Goal: Find contact information: Obtain details needed to contact an individual or organization

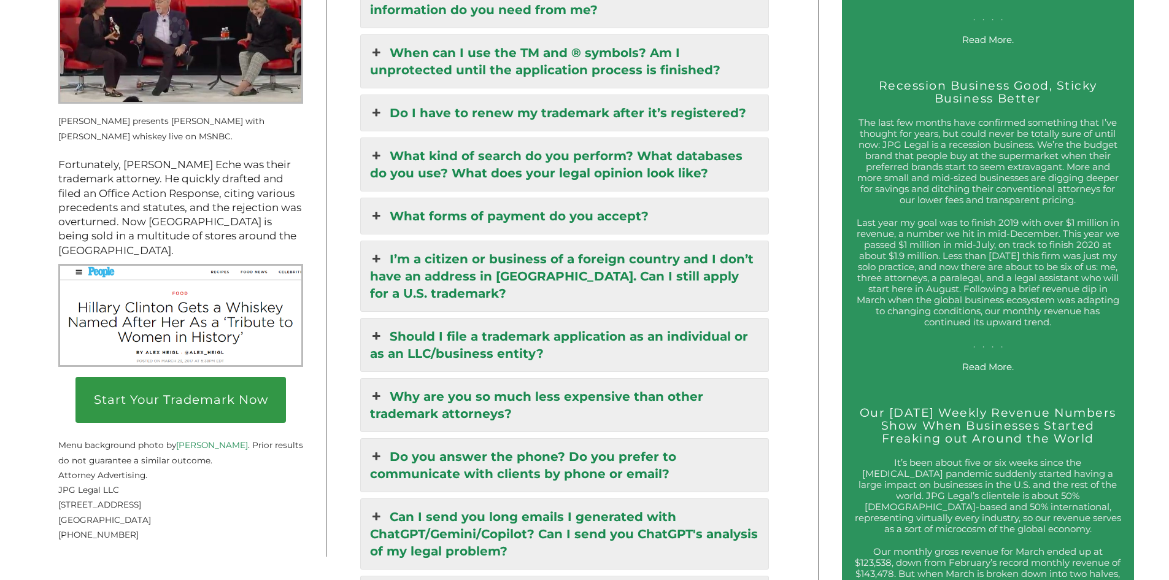
scroll to position [1880, 0]
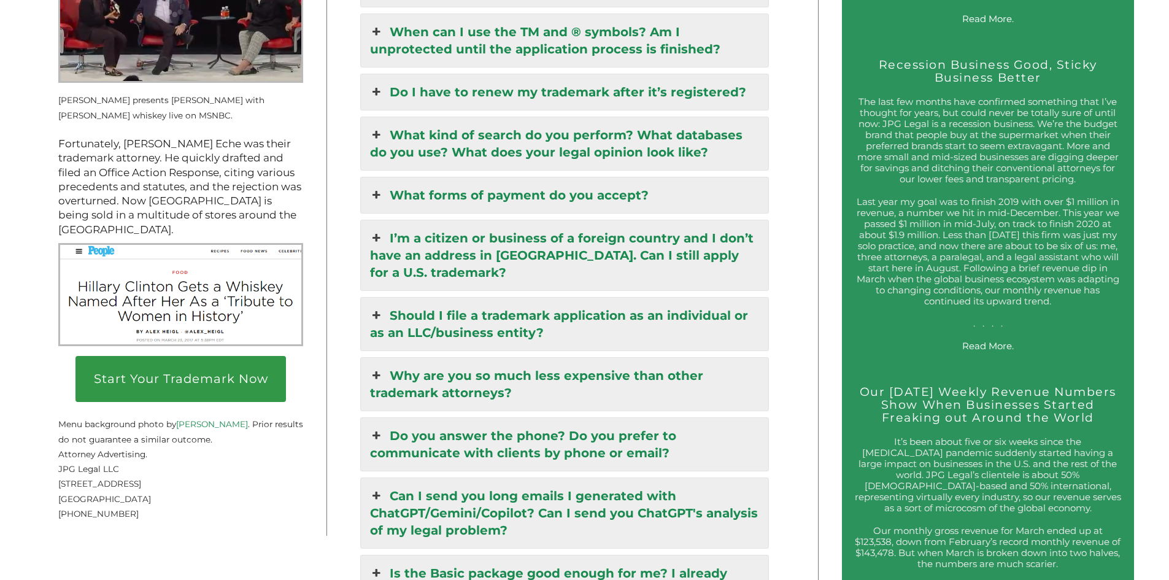
drag, startPoint x: 58, startPoint y: 494, endPoint x: 172, endPoint y: 498, distance: 114.1
click at [172, 498] on p "JPG Legal LLC [STREET_ADDRESS] [PHONE_NUMBER]" at bounding box center [180, 491] width 245 height 60
copy span "[STREET_ADDRESS]"
drag, startPoint x: 59, startPoint y: 477, endPoint x: 130, endPoint y: 477, distance: 71.2
click at [130, 477] on p "JPG Legal LLC [STREET_ADDRESS] [PHONE_NUMBER]" at bounding box center [180, 491] width 245 height 60
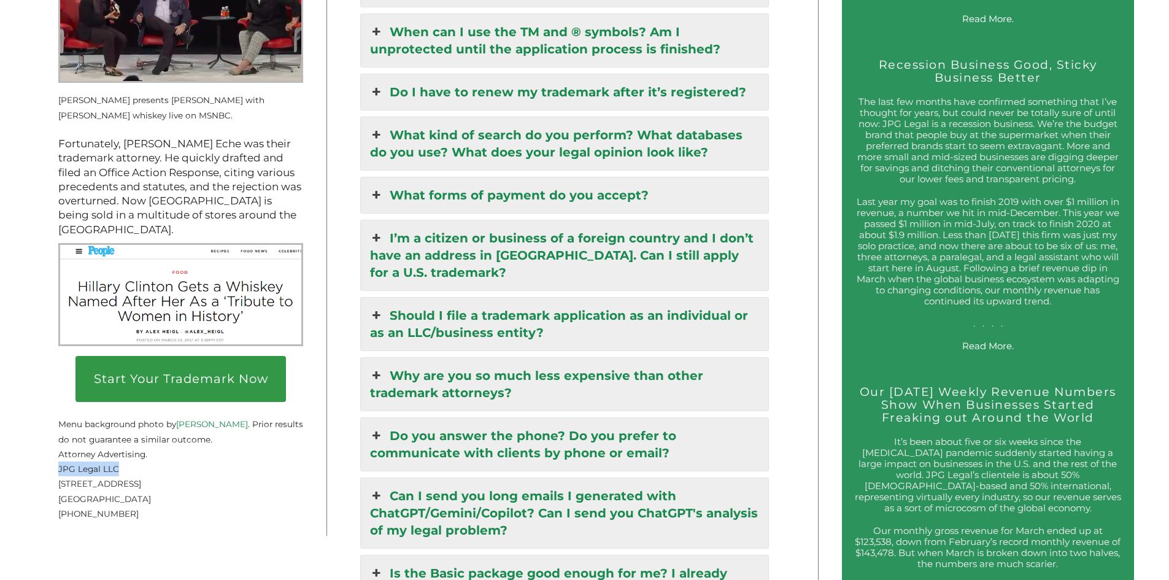
copy span "JPG Legal LLC"
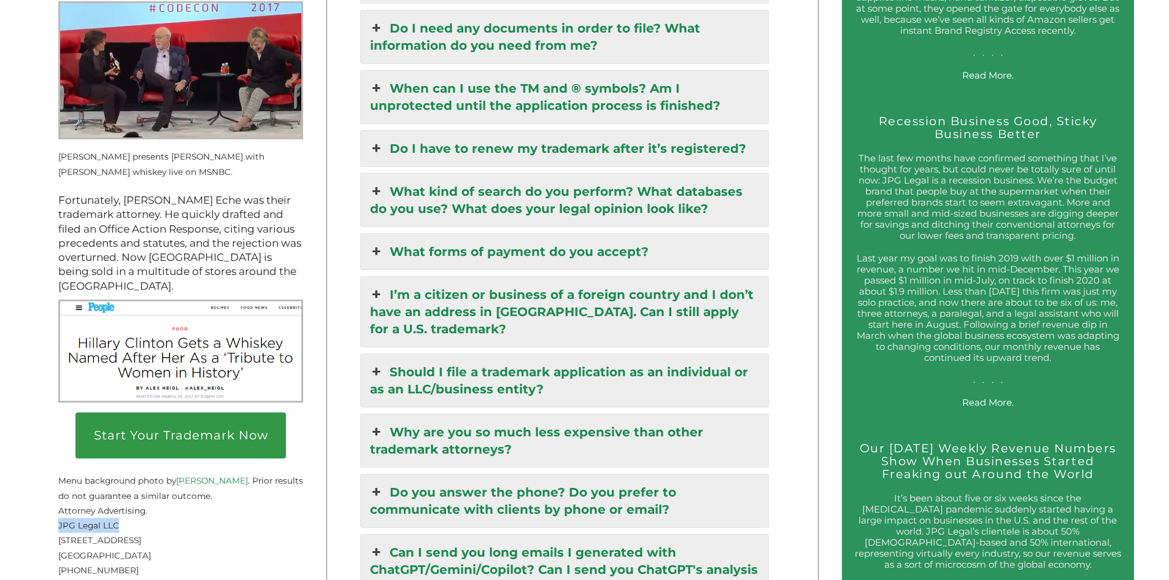
scroll to position [2176, 0]
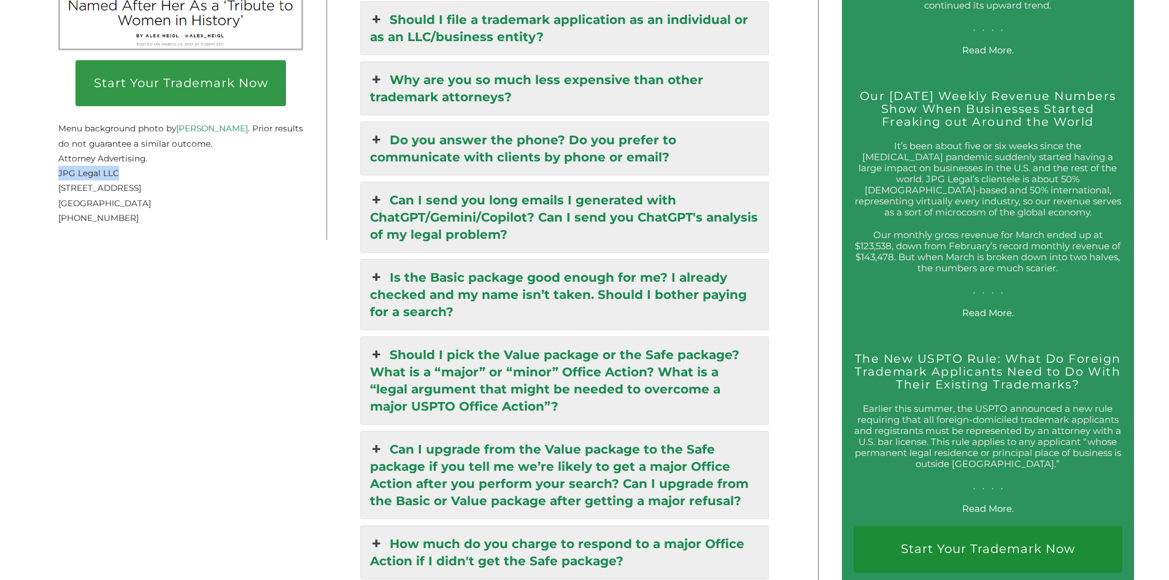
drag, startPoint x: 58, startPoint y: 210, endPoint x: 137, endPoint y: 220, distance: 79.1
click at [137, 220] on p "JPG Legal LLC [STREET_ADDRESS] [PHONE_NUMBER]" at bounding box center [180, 196] width 245 height 60
copy span "[GEOGRAPHIC_DATA]"
drag, startPoint x: 60, startPoint y: 225, endPoint x: 119, endPoint y: 226, distance: 58.9
click at [119, 225] on p "JPG Legal LLC [STREET_ADDRESS] [PHONE_NUMBER]" at bounding box center [180, 196] width 245 height 60
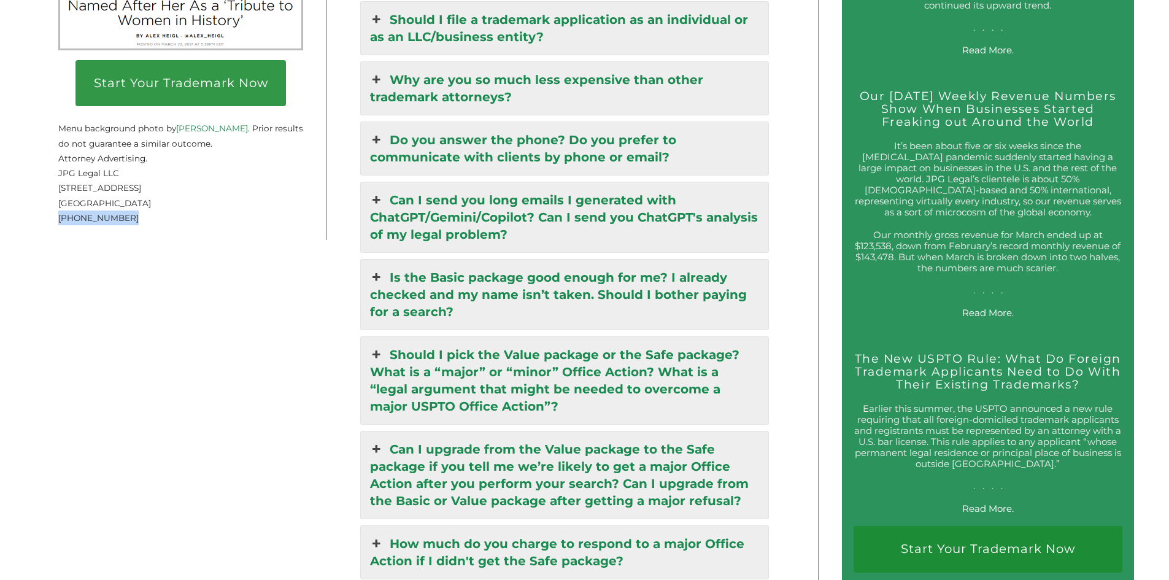
copy span "[PHONE_NUMBER]"
